Goal: Information Seeking & Learning: Find specific fact

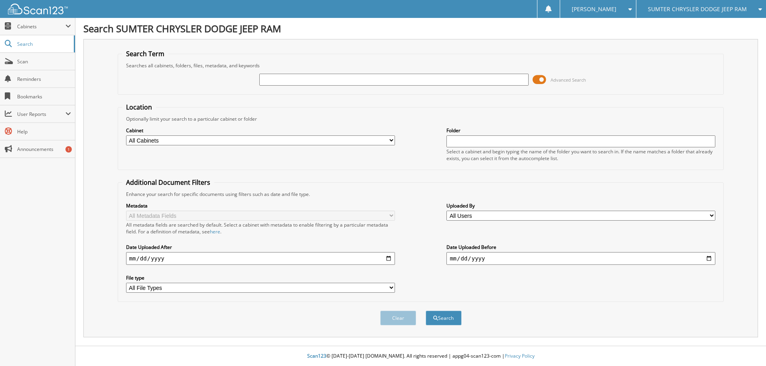
click at [300, 76] on input "text" at bounding box center [393, 80] width 269 height 12
type input "p2207"
click at [425, 311] on button "Search" at bounding box center [443, 318] width 36 height 15
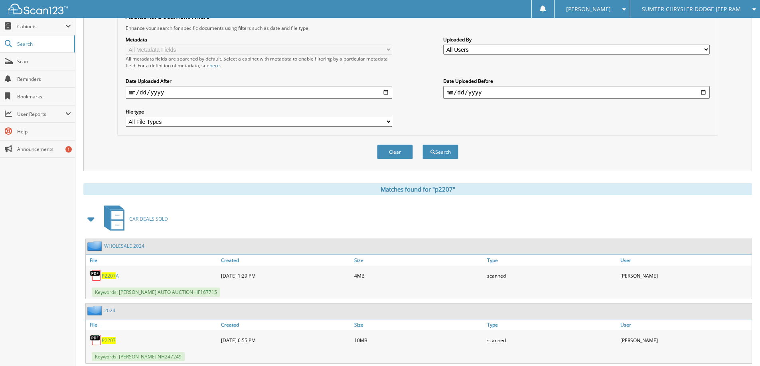
scroll to position [188, 0]
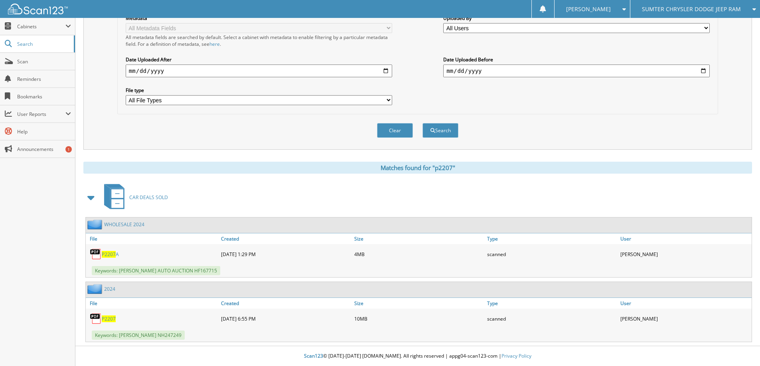
click at [107, 317] on span "P2207" at bounding box center [109, 319] width 14 height 7
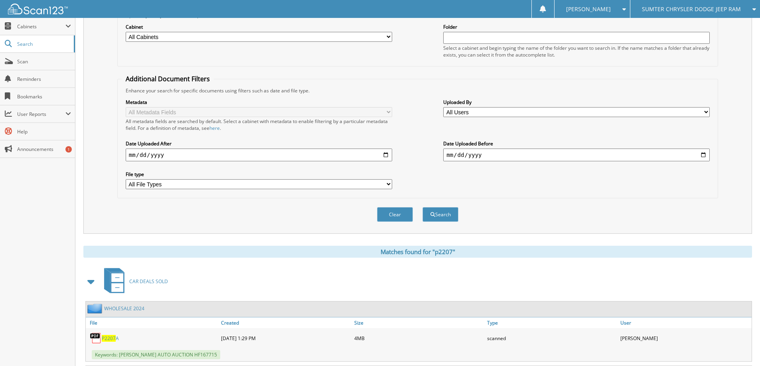
scroll to position [0, 0]
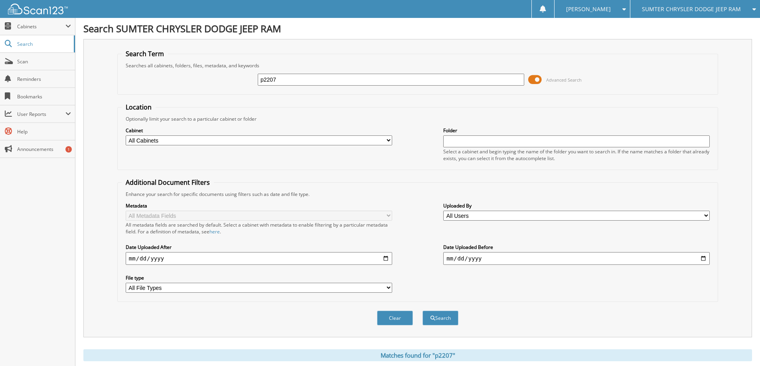
click at [278, 76] on input "p2207" at bounding box center [391, 80] width 266 height 12
click at [295, 77] on input "p2207" at bounding box center [391, 80] width 266 height 12
type input "9076"
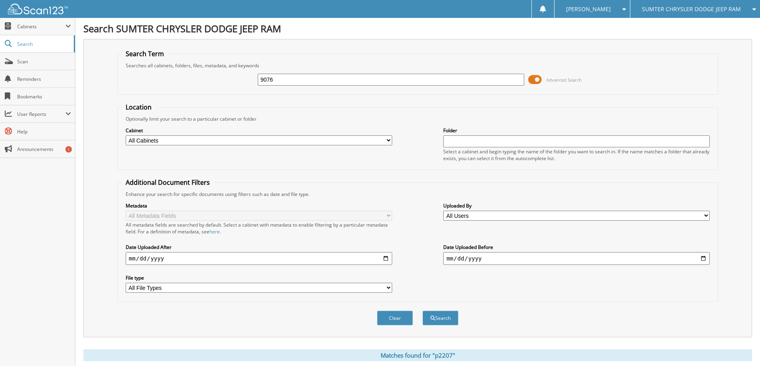
click at [422, 311] on button "Search" at bounding box center [440, 318] width 36 height 15
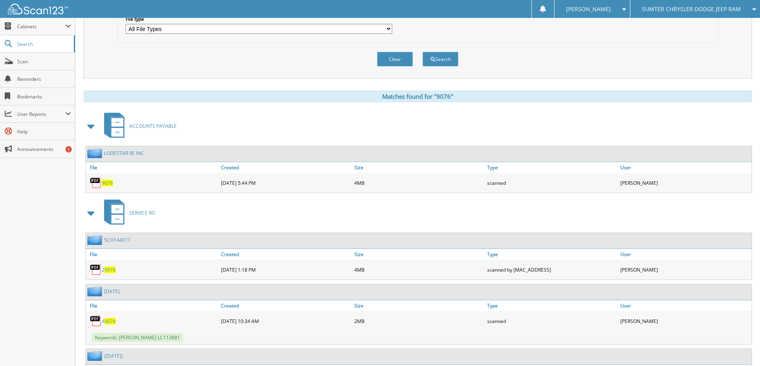
scroll to position [279, 0]
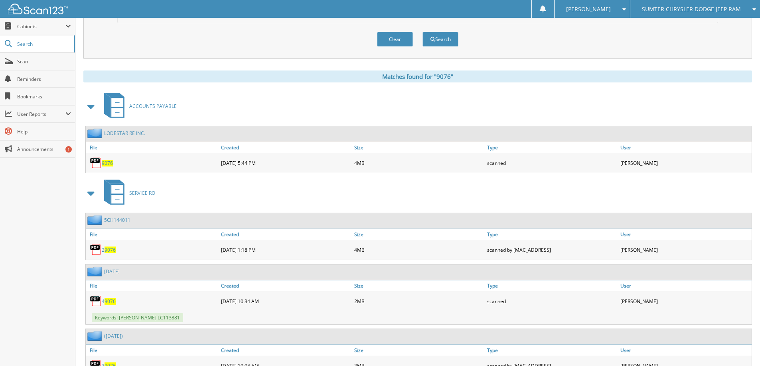
click at [108, 166] on span "9076" at bounding box center [107, 163] width 11 height 7
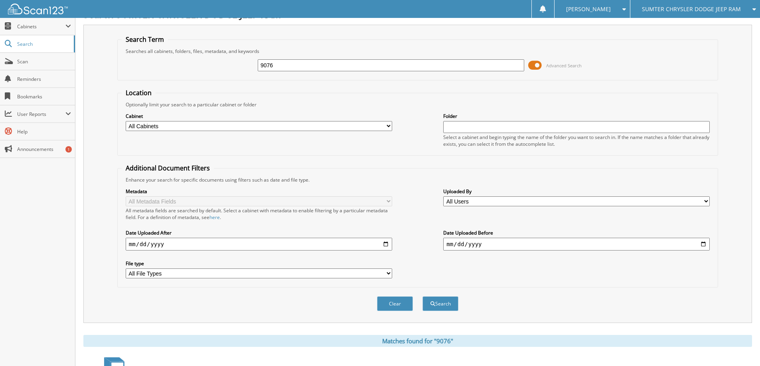
scroll to position [0, 0]
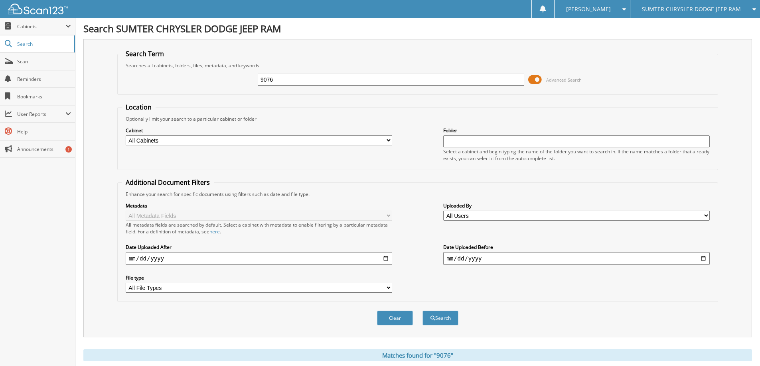
click at [293, 79] on input "9076" at bounding box center [391, 80] width 266 height 12
type input "9074"
click at [422, 311] on button "Search" at bounding box center [440, 318] width 36 height 15
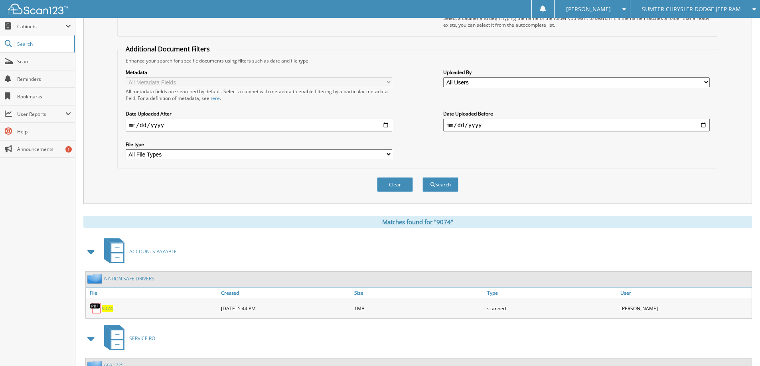
scroll to position [160, 0]
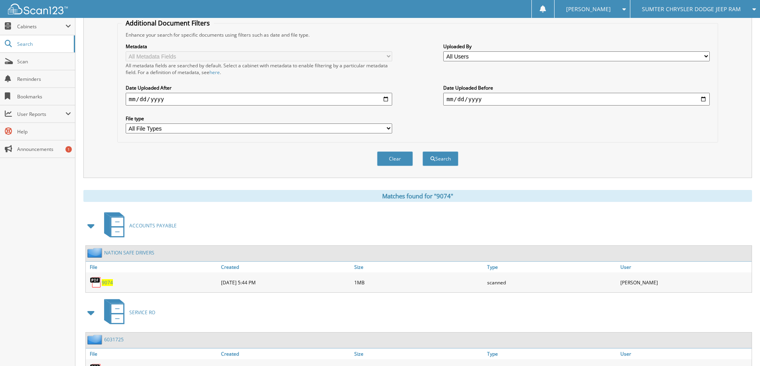
click at [109, 282] on span "9074" at bounding box center [107, 283] width 11 height 7
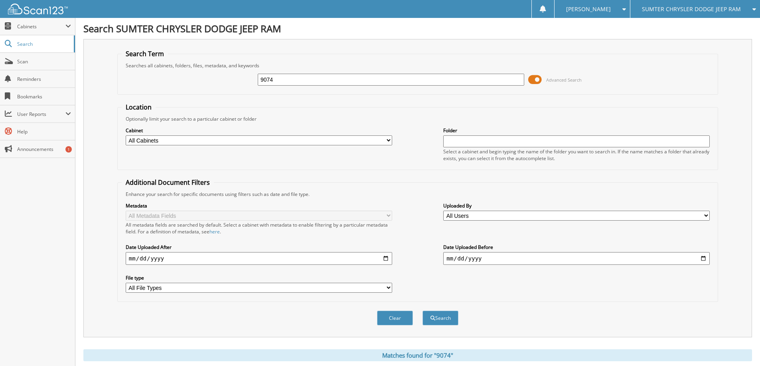
click at [346, 81] on input "9074" at bounding box center [391, 80] width 266 height 12
type input "P2110"
click at [422, 311] on button "Search" at bounding box center [440, 318] width 36 height 15
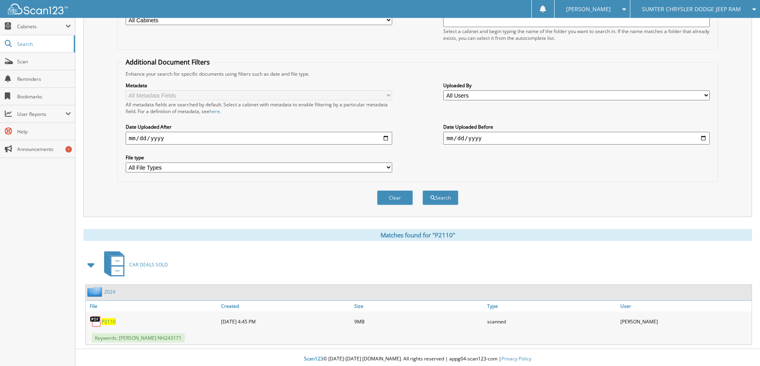
scroll to position [124, 0]
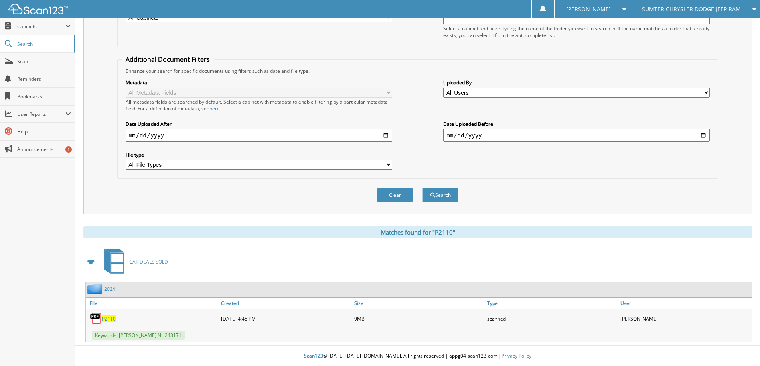
click at [107, 321] on span "P2110" at bounding box center [109, 319] width 14 height 7
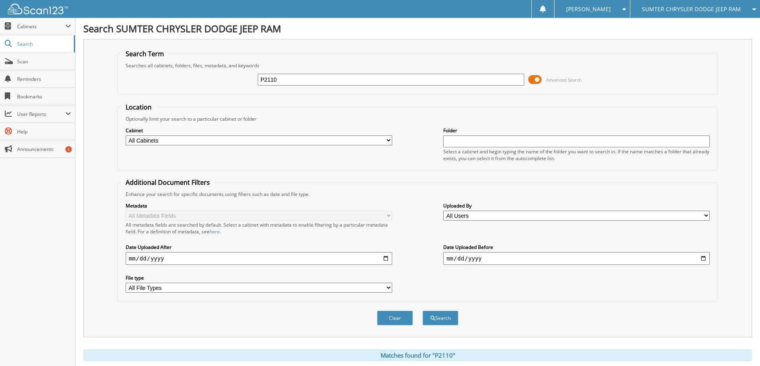
click at [324, 80] on input "P2110" at bounding box center [391, 80] width 266 height 12
type input "8466"
click at [422, 311] on button "Search" at bounding box center [440, 318] width 36 height 15
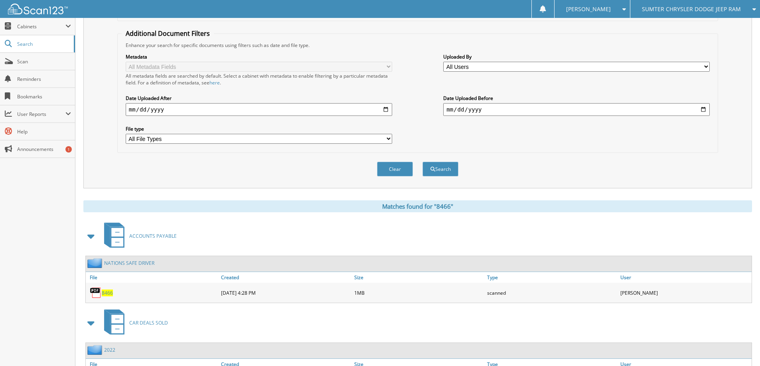
scroll to position [160, 0]
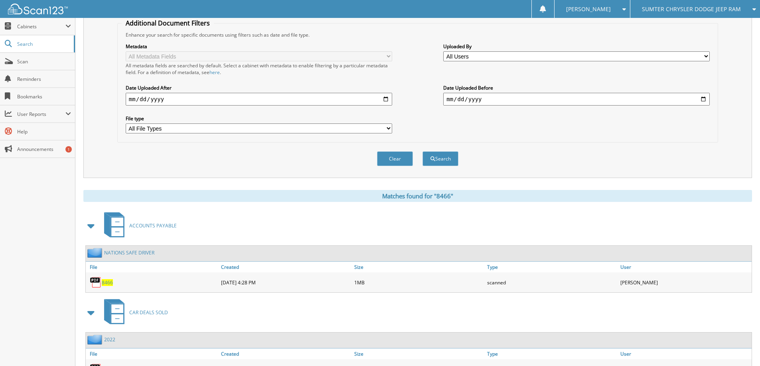
click at [109, 286] on span "8466" at bounding box center [107, 283] width 11 height 7
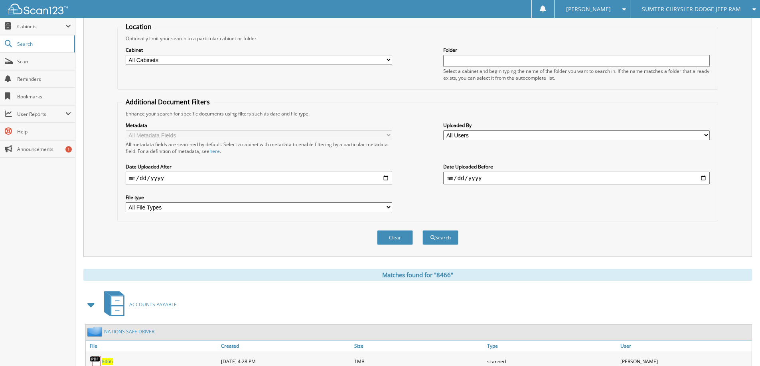
scroll to position [0, 0]
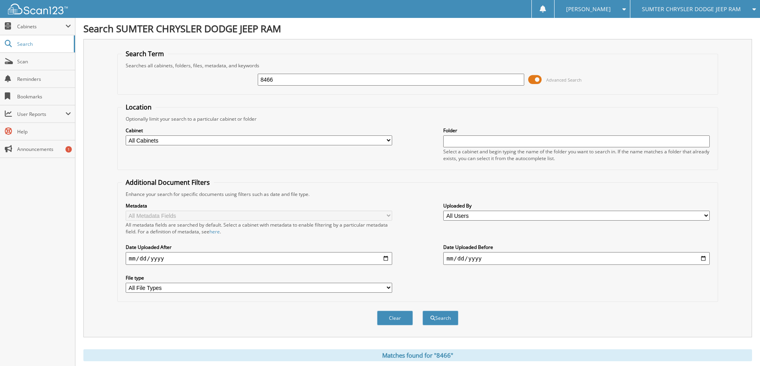
click at [286, 68] on div "Searches all cabinets, folders, files, metadata, and keywords" at bounding box center [418, 65] width 592 height 7
click at [286, 76] on input "8466" at bounding box center [391, 80] width 266 height 12
type input "51555"
click at [422, 311] on button "Search" at bounding box center [440, 318] width 36 height 15
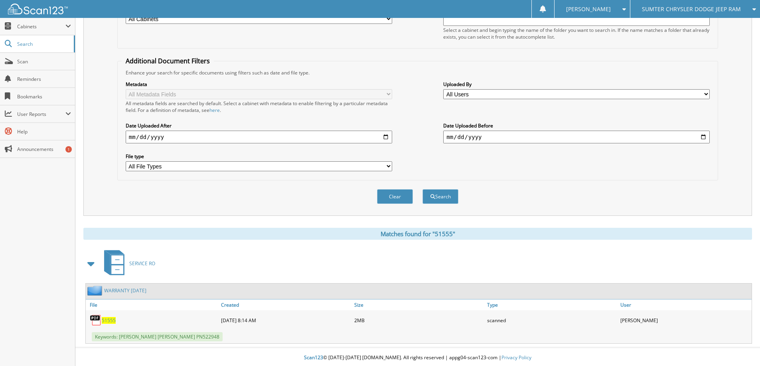
scroll to position [124, 0]
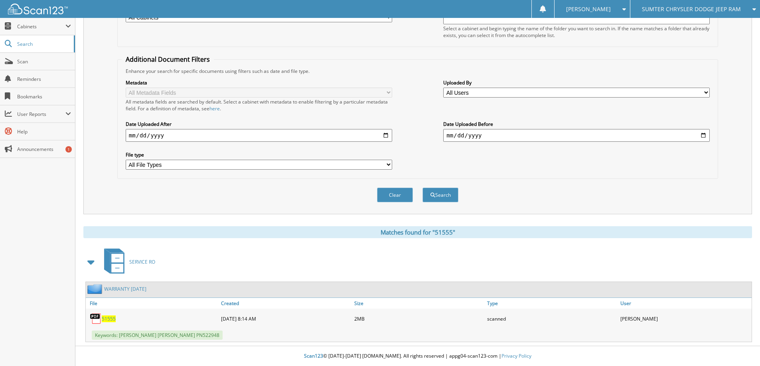
click at [109, 318] on span "51555" at bounding box center [109, 319] width 14 height 7
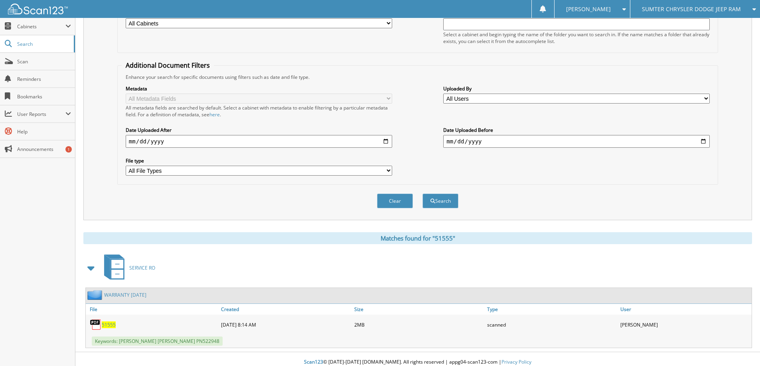
scroll to position [0, 0]
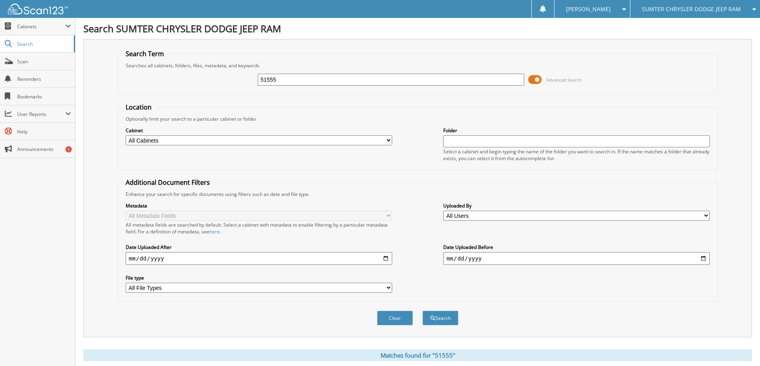
click at [303, 75] on input "51555" at bounding box center [391, 80] width 266 height 12
type input "51453"
click at [422, 311] on button "Search" at bounding box center [440, 318] width 36 height 15
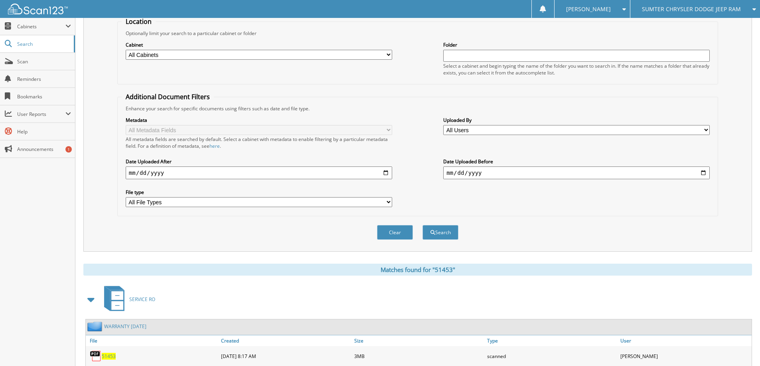
scroll to position [120, 0]
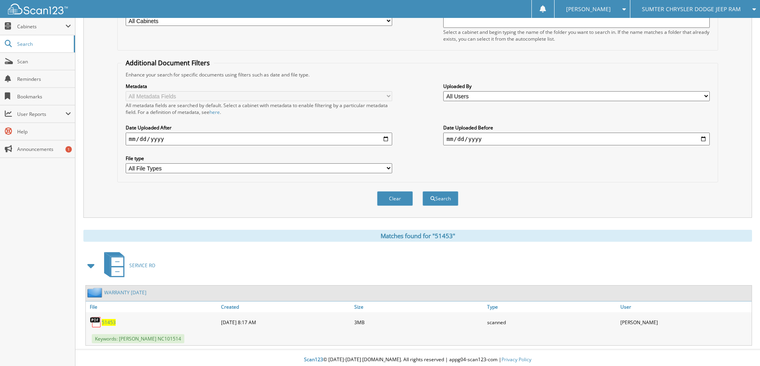
click at [110, 323] on span "51453" at bounding box center [109, 322] width 14 height 7
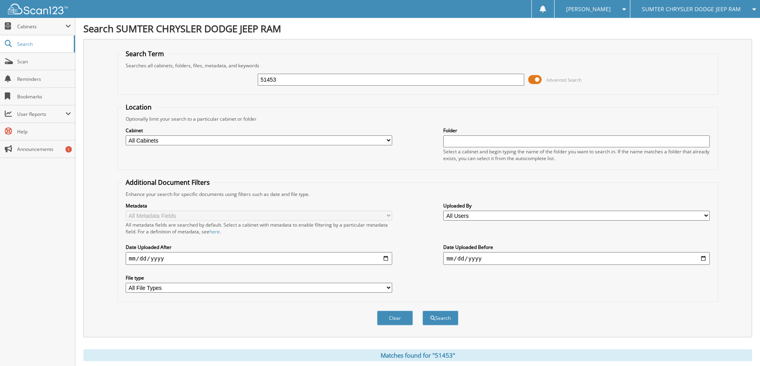
click at [300, 81] on input "51453" at bounding box center [391, 80] width 266 height 12
click at [299, 80] on input "51453" at bounding box center [391, 80] width 266 height 12
type input "51285"
click at [422, 311] on button "Search" at bounding box center [440, 318] width 36 height 15
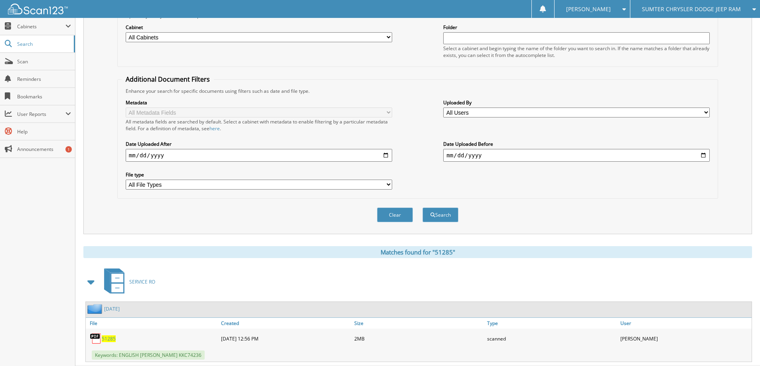
scroll to position [124, 0]
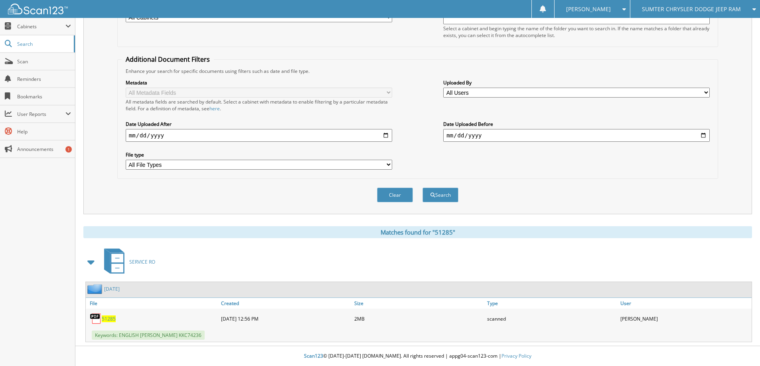
click at [105, 318] on span "51285" at bounding box center [109, 319] width 14 height 7
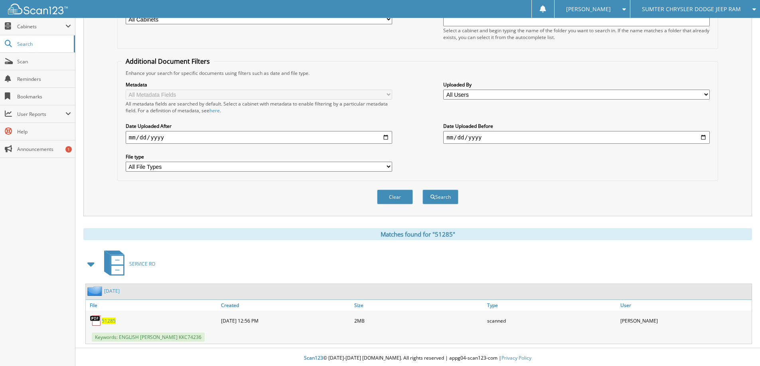
scroll to position [0, 0]
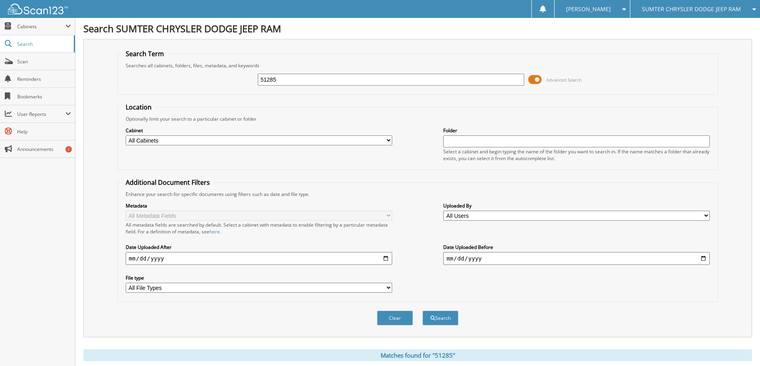
click at [308, 87] on div "51285 Advanced Search" at bounding box center [418, 80] width 592 height 22
click at [305, 82] on input "51285" at bounding box center [391, 80] width 266 height 12
type input "51182"
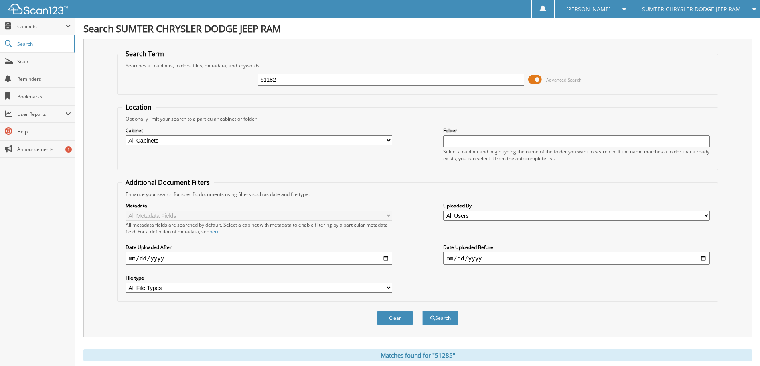
click at [422, 311] on button "Search" at bounding box center [440, 318] width 36 height 15
click at [359, 179] on fieldset "Additional Document Filters Enhance your search for specific documents using fi…" at bounding box center [417, 240] width 601 height 124
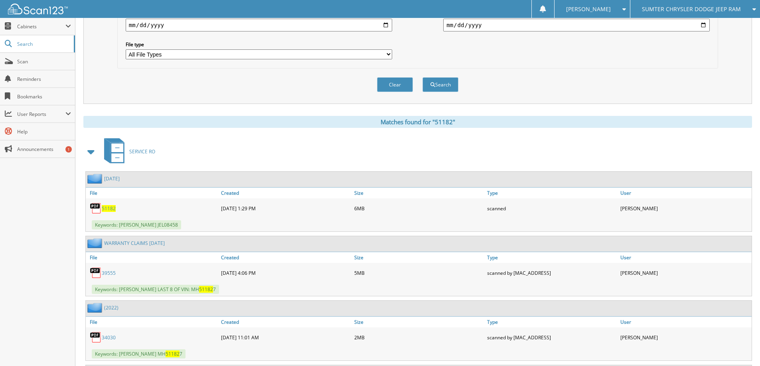
scroll to position [239, 0]
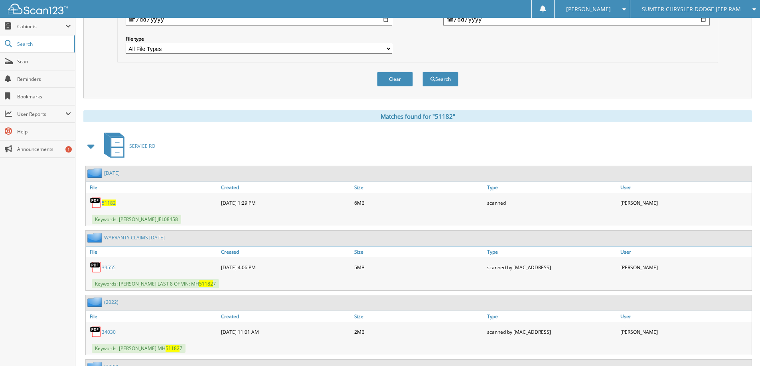
click at [109, 203] on span "51182" at bounding box center [109, 203] width 14 height 7
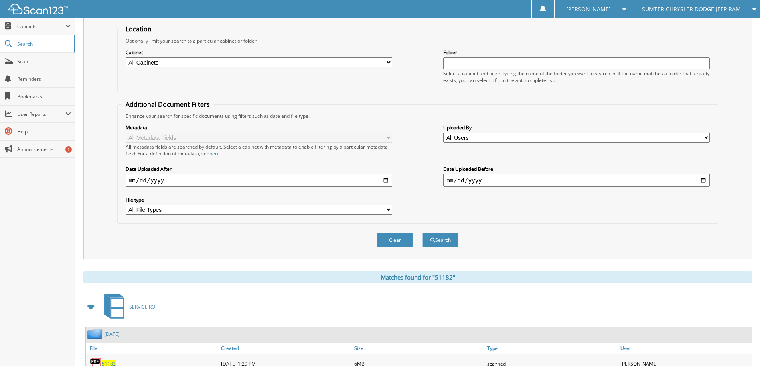
scroll to position [40, 0]
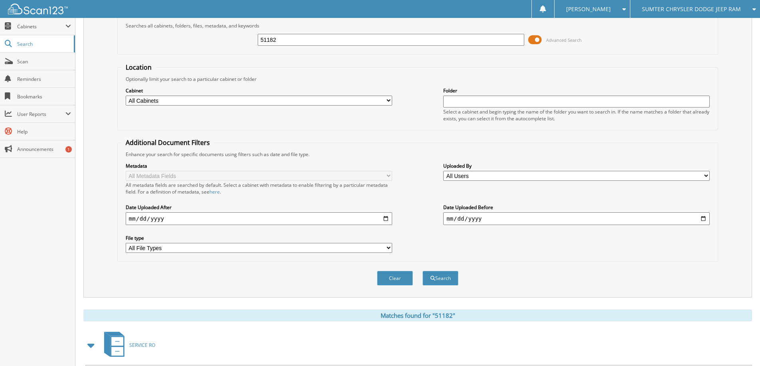
click at [282, 39] on input "51182" at bounding box center [391, 40] width 266 height 12
type input "81130"
click at [422, 271] on button "Search" at bounding box center [440, 278] width 36 height 15
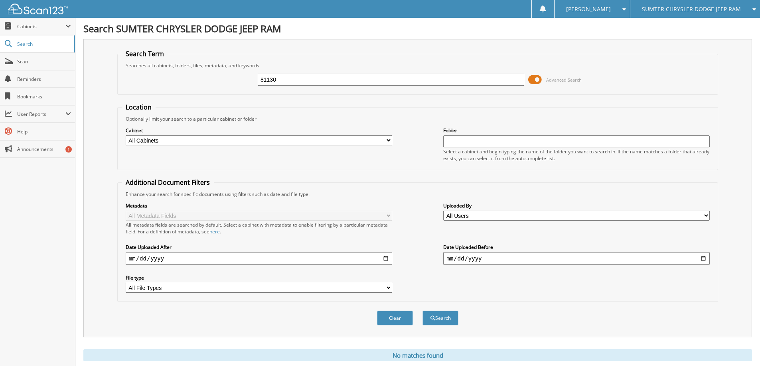
click at [281, 82] on input "81130" at bounding box center [391, 80] width 266 height 12
click at [280, 82] on input "81130" at bounding box center [391, 80] width 266 height 12
type input "51130"
click at [422, 311] on button "Search" at bounding box center [440, 318] width 36 height 15
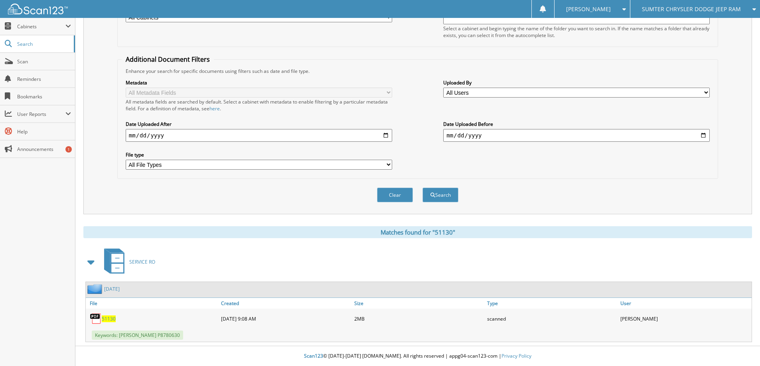
scroll to position [124, 0]
click at [109, 321] on span "51130" at bounding box center [109, 319] width 14 height 7
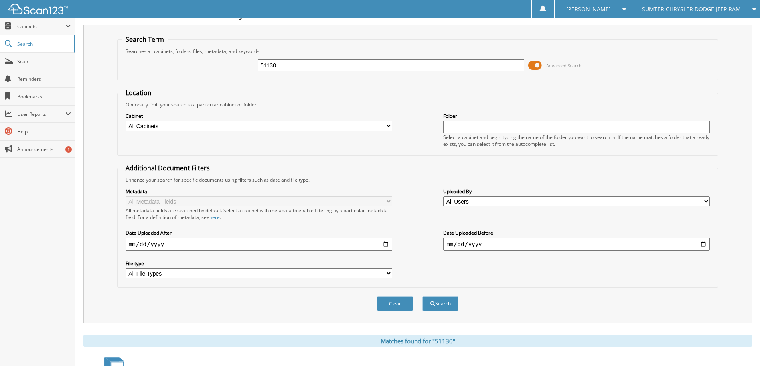
scroll to position [0, 0]
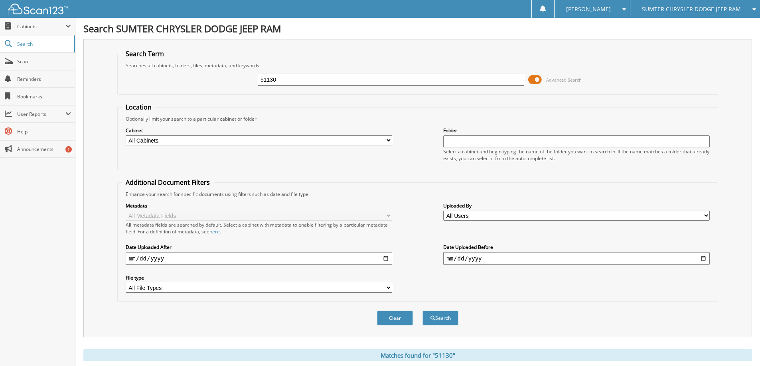
click at [305, 81] on input "51130" at bounding box center [391, 80] width 266 height 12
type input "50931"
click at [422, 311] on button "Search" at bounding box center [440, 318] width 36 height 15
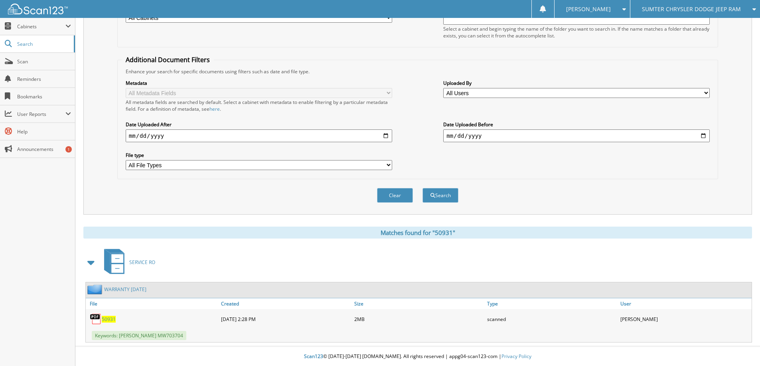
scroll to position [124, 0]
click at [107, 317] on span "50931" at bounding box center [109, 319] width 14 height 7
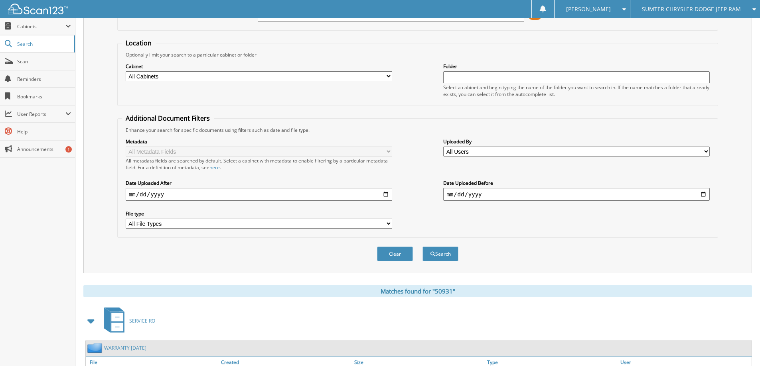
scroll to position [0, 0]
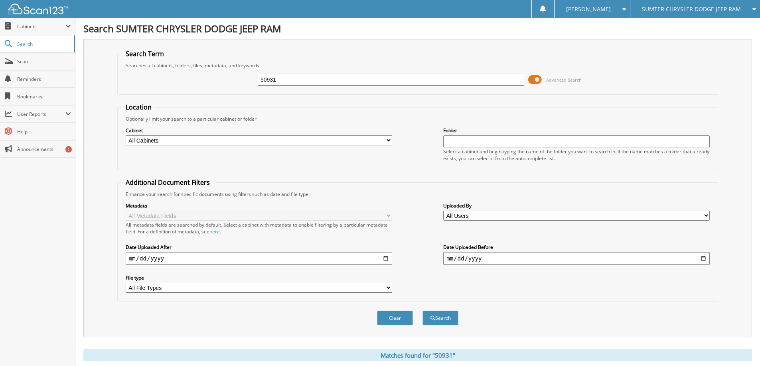
click at [301, 79] on input "50931" at bounding box center [391, 80] width 266 height 12
click at [333, 86] on div "50931" at bounding box center [391, 80] width 266 height 14
click at [331, 85] on input "50931" at bounding box center [391, 80] width 266 height 12
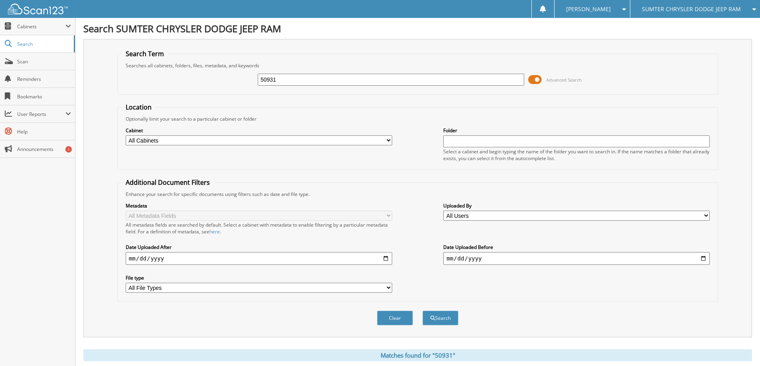
click at [331, 85] on input "50931" at bounding box center [391, 80] width 266 height 12
type input "50793"
click at [422, 311] on button "Search" at bounding box center [440, 318] width 36 height 15
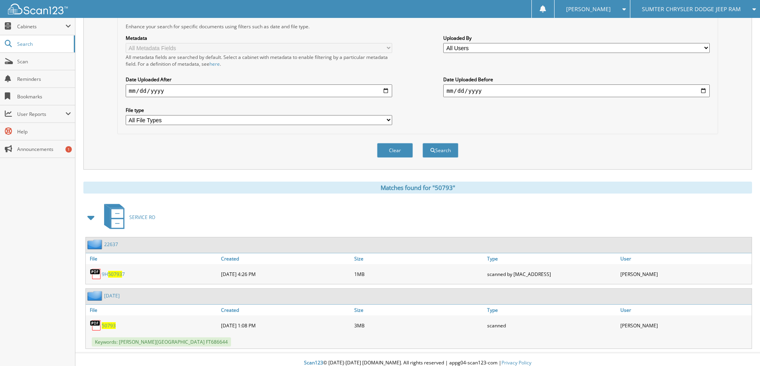
scroll to position [175, 0]
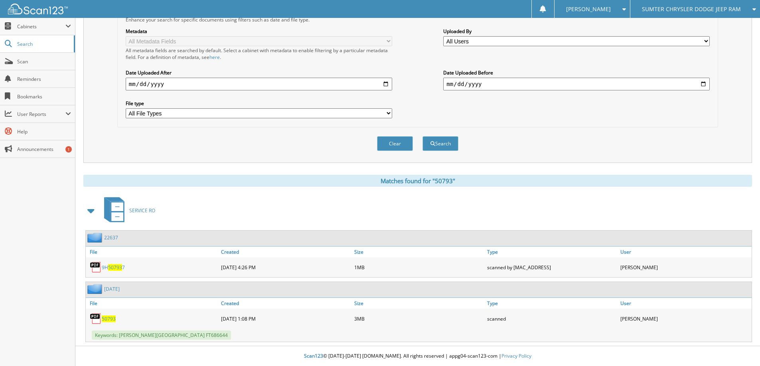
click at [112, 319] on span "50793" at bounding box center [109, 319] width 14 height 7
